Goal: Task Accomplishment & Management: Complete application form

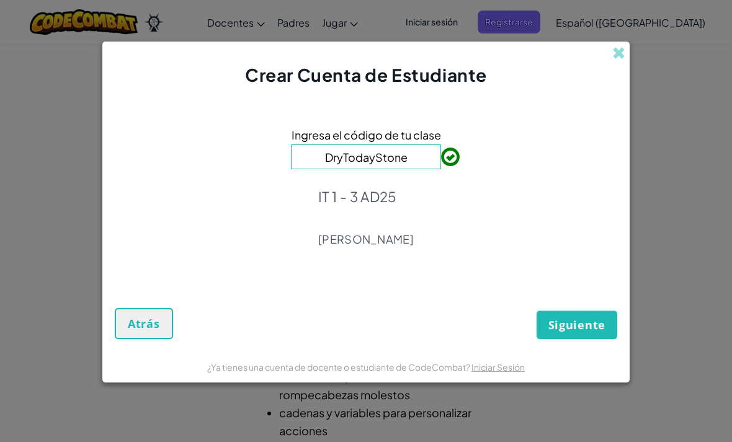
click at [596, 320] on span "Siguiente" at bounding box center [576, 324] width 57 height 15
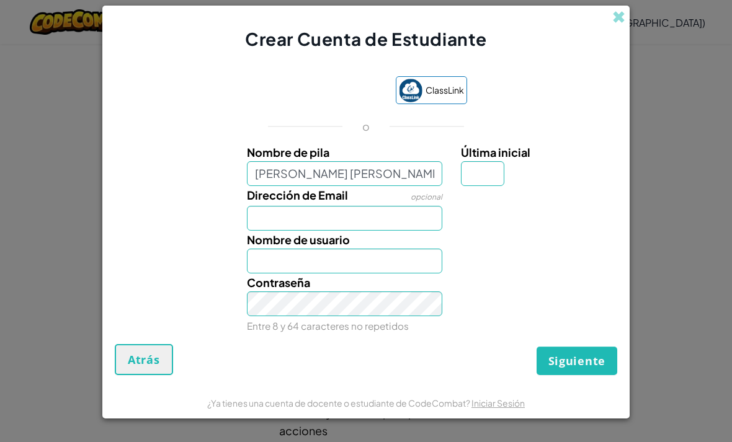
type input "Danna valentina Gómez Viniegra"
click at [577, 363] on button "Siguiente" at bounding box center [576, 361] width 81 height 29
type input "Danna valentina Gómez Viniegra"
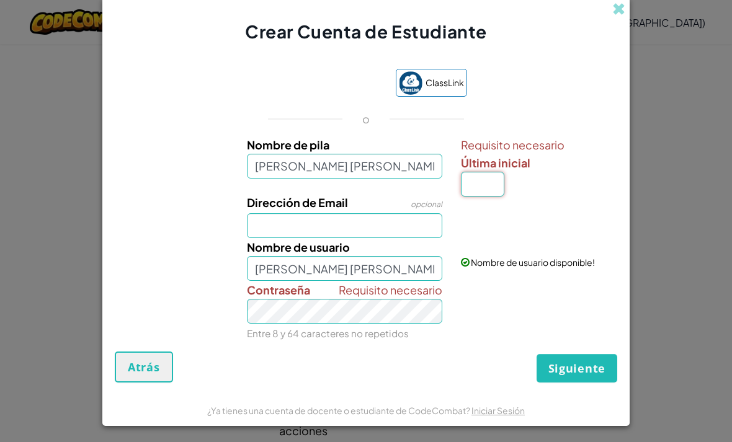
click at [477, 189] on input "Última inicial" at bounding box center [482, 184] width 43 height 25
click at [328, 229] on input "Dirección de Email" at bounding box center [345, 225] width 196 height 25
type input "AL07180498"
click at [415, 274] on input "Danna valentina Gómez Viniegra" at bounding box center [345, 268] width 196 height 25
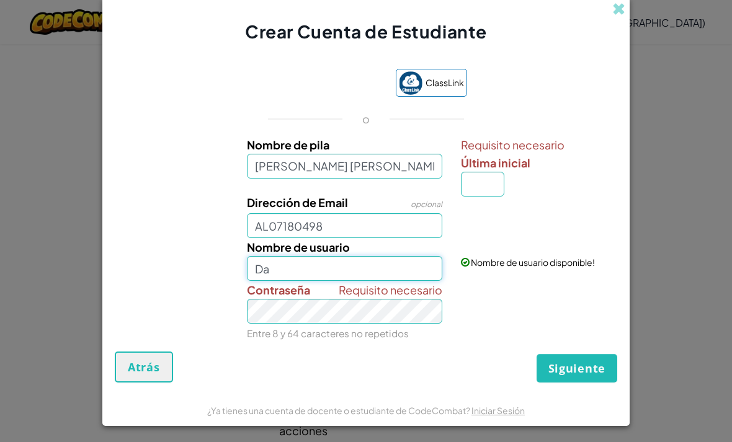
type input "D"
type input "Valentina viniegra"
click at [696, 182] on div "Crear Cuenta de Estudiante ClassLink o Nombre de pila Danna valentina Gómez Vin…" at bounding box center [366, 221] width 732 height 442
type input "V"
type input "D"
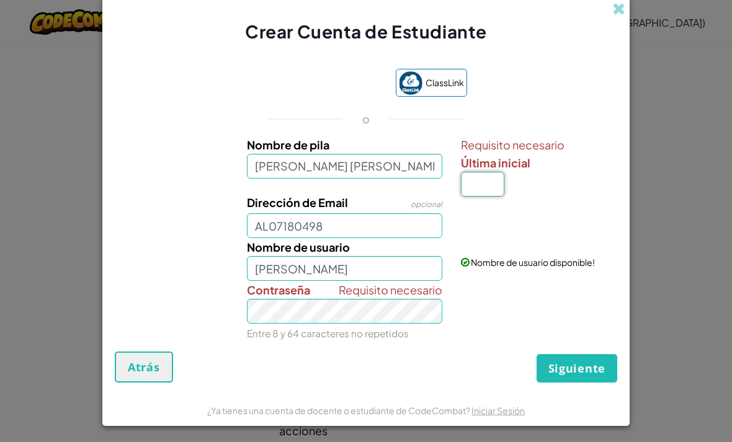
type input "G"
type input "V"
type input "A"
type input "Danna valentina Gómez ViniegraA"
click at [570, 373] on span "Siguiente" at bounding box center [576, 368] width 57 height 15
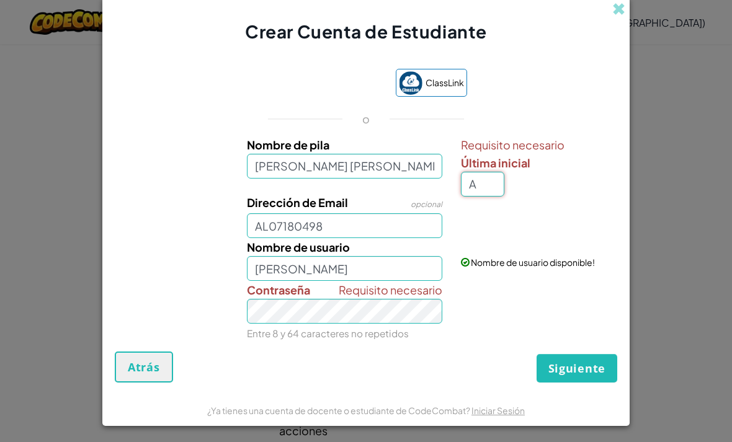
click at [486, 184] on input "A" at bounding box center [482, 184] width 43 height 25
type input "V"
type input "Danna valentina Gómez ViniegraV"
click at [571, 363] on button "Siguiente" at bounding box center [576, 368] width 81 height 29
click at [362, 226] on input "AL07180498" at bounding box center [345, 225] width 196 height 25
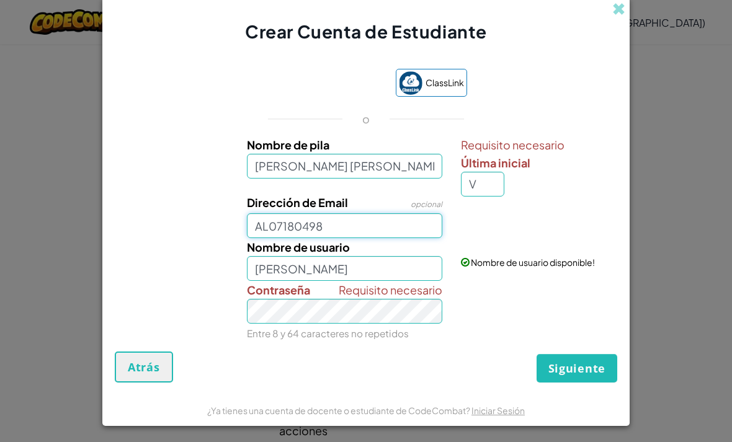
click at [577, 372] on button "Siguiente" at bounding box center [576, 368] width 81 height 29
type input "AL07180498@tecmilenio.mx"
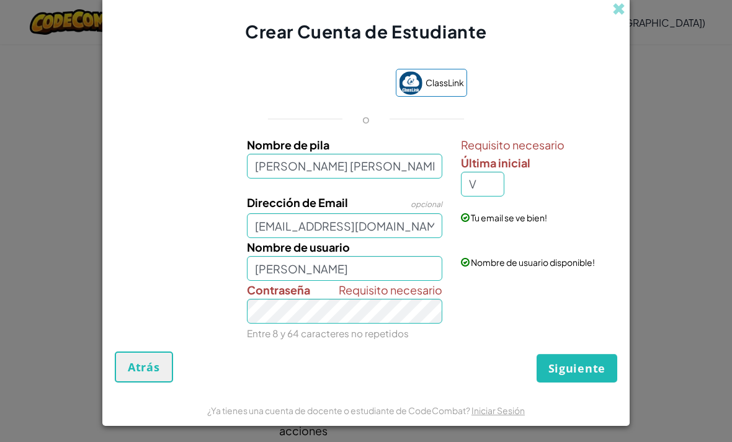
click at [582, 370] on span "Siguiente" at bounding box center [576, 368] width 57 height 15
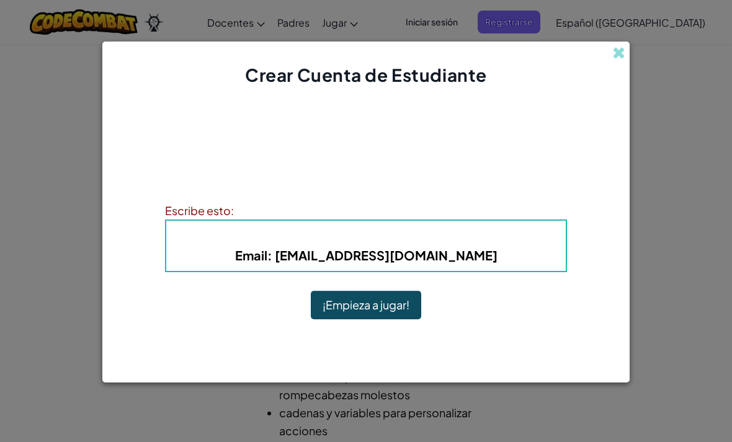
click at [369, 299] on button "¡Empieza a jugar!" at bounding box center [366, 305] width 110 height 29
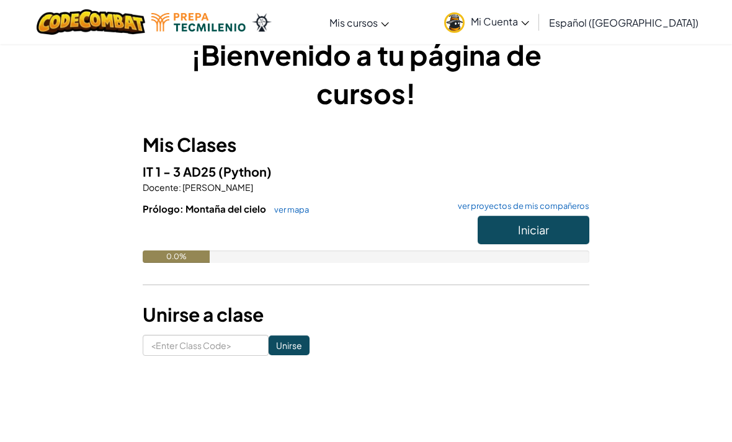
scroll to position [26, 0]
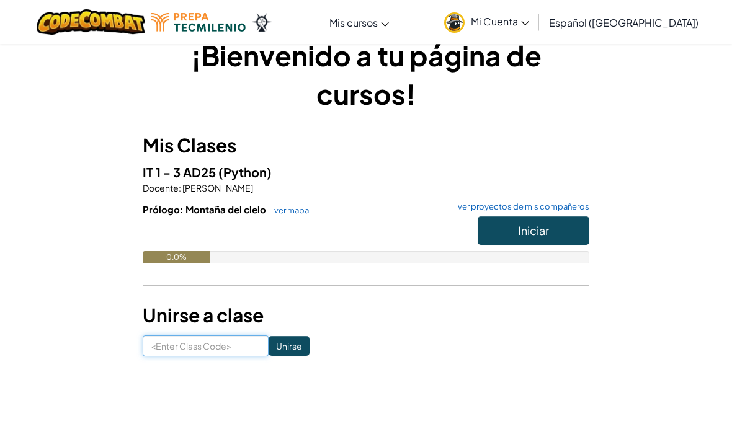
click at [224, 345] on input at bounding box center [206, 345] width 126 height 21
click at [540, 365] on div "¡Bienvenido a tu página de cursos! Mis Clases IT 1 - 3 AD25 (Python) Docente : …" at bounding box center [365, 196] width 601 height 358
